Goal: Transaction & Acquisition: Book appointment/travel/reservation

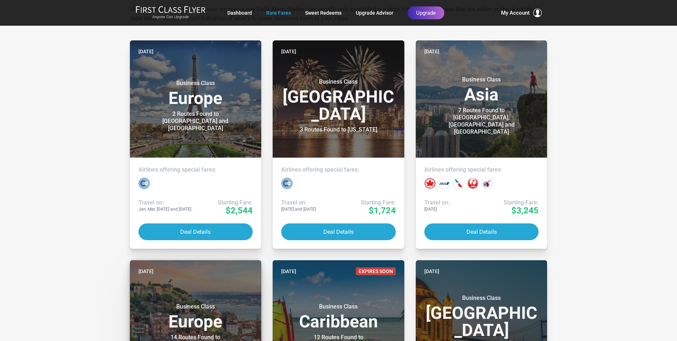
scroll to position [143, 0]
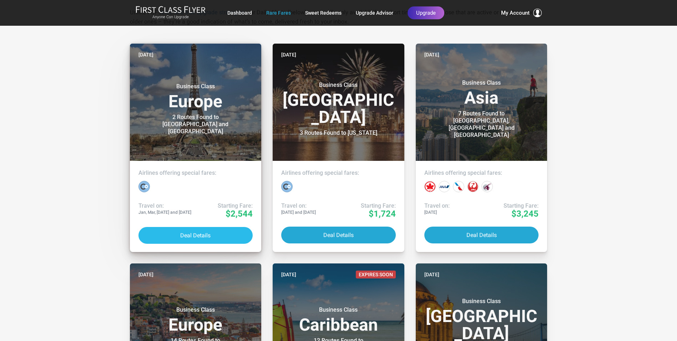
click at [214, 238] on button "Deal Details" at bounding box center [196, 235] width 115 height 17
drag, startPoint x: 193, startPoint y: 236, endPoint x: 181, endPoint y: 232, distance: 13.3
click at [181, 232] on button "Deal Details" at bounding box center [196, 235] width 115 height 17
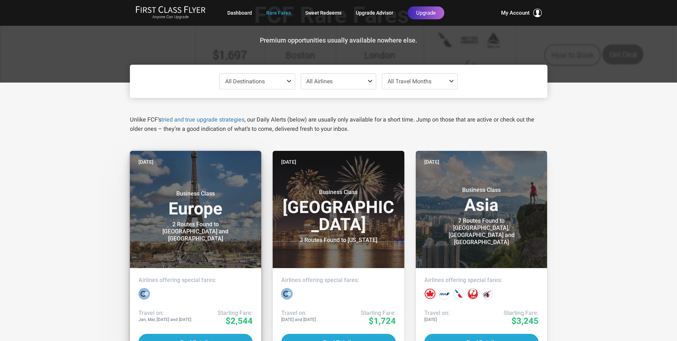
scroll to position [107, 0]
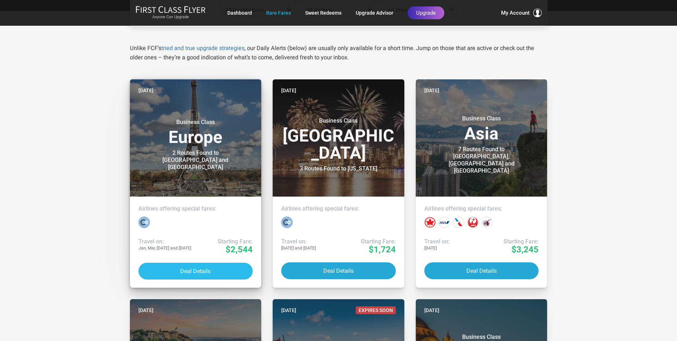
click at [210, 265] on button "Deal Details" at bounding box center [196, 270] width 115 height 17
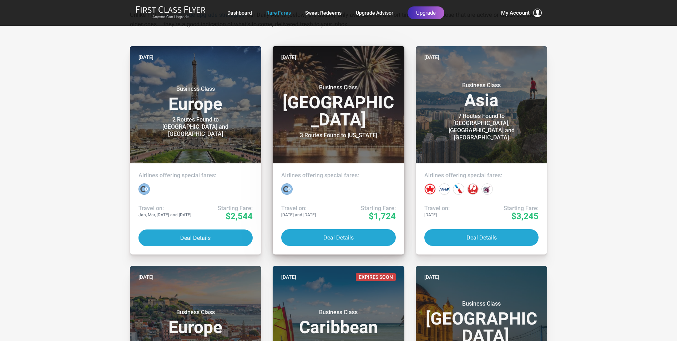
scroll to position [214, 0]
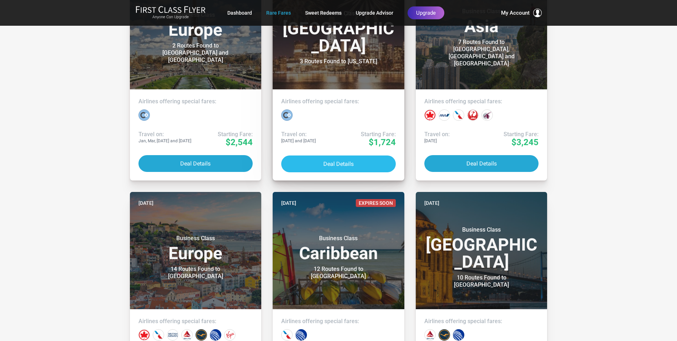
click at [342, 161] on button "Deal Details" at bounding box center [338, 163] width 115 height 17
